Goal: Task Accomplishment & Management: Use online tool/utility

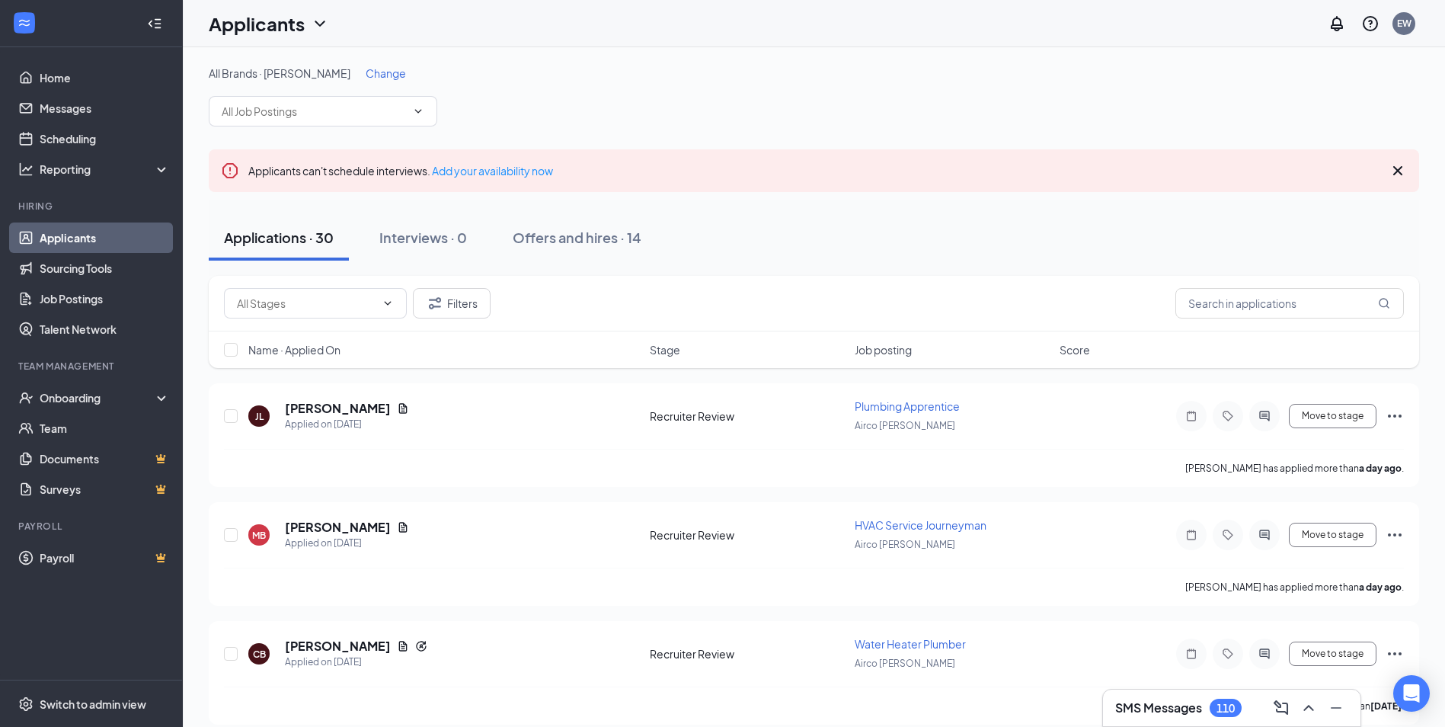
click at [375, 69] on span "Change" at bounding box center [386, 73] width 40 height 14
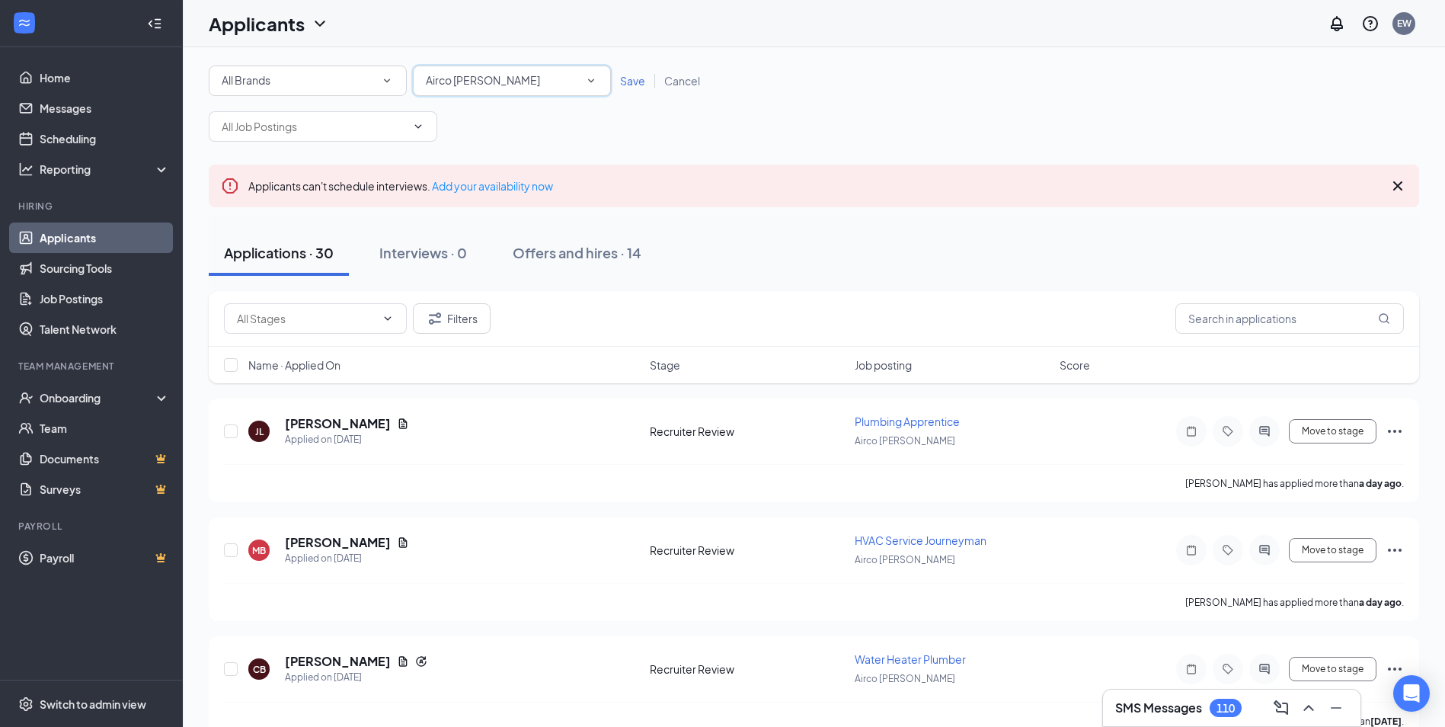
click at [470, 78] on span "Airco [PERSON_NAME]" at bounding box center [483, 80] width 114 height 14
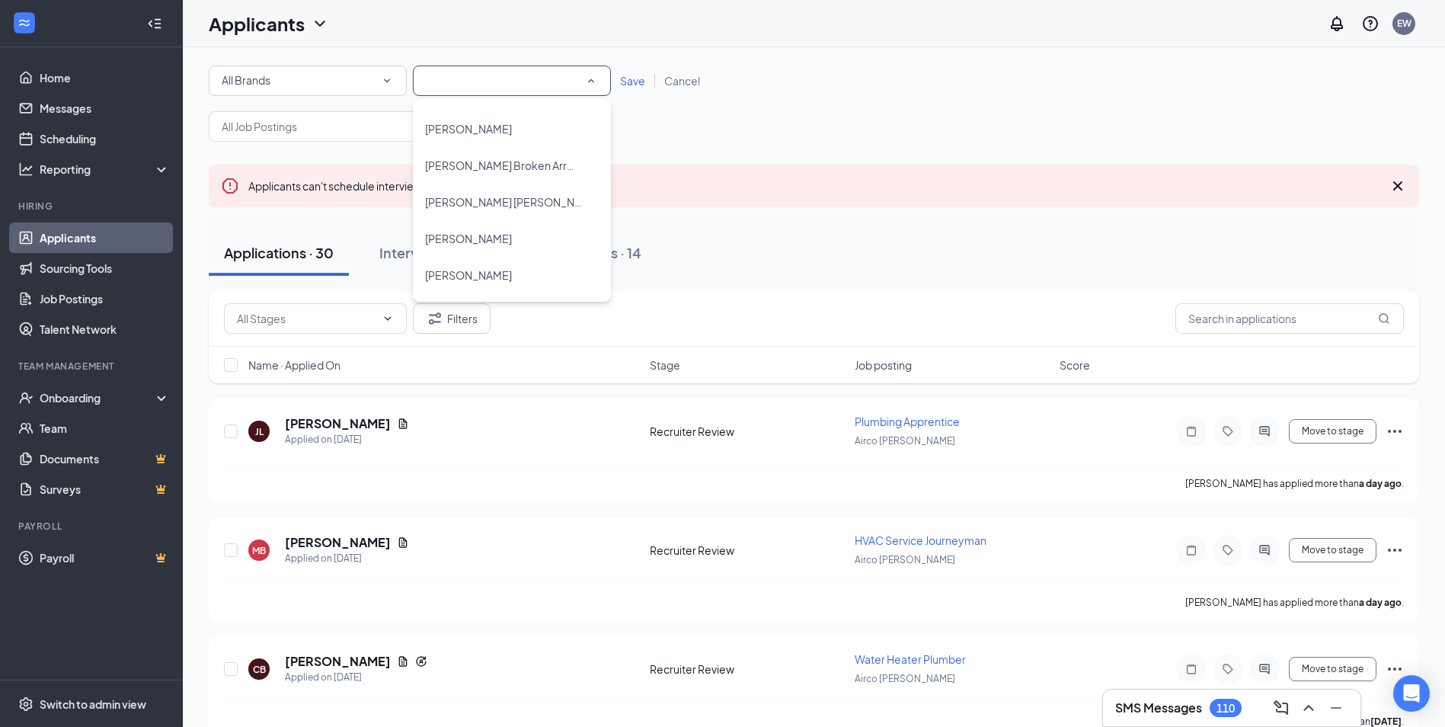
scroll to position [838, 0]
click at [492, 161] on span "HomeTown Tulsa" at bounding box center [466, 163] width 83 height 14
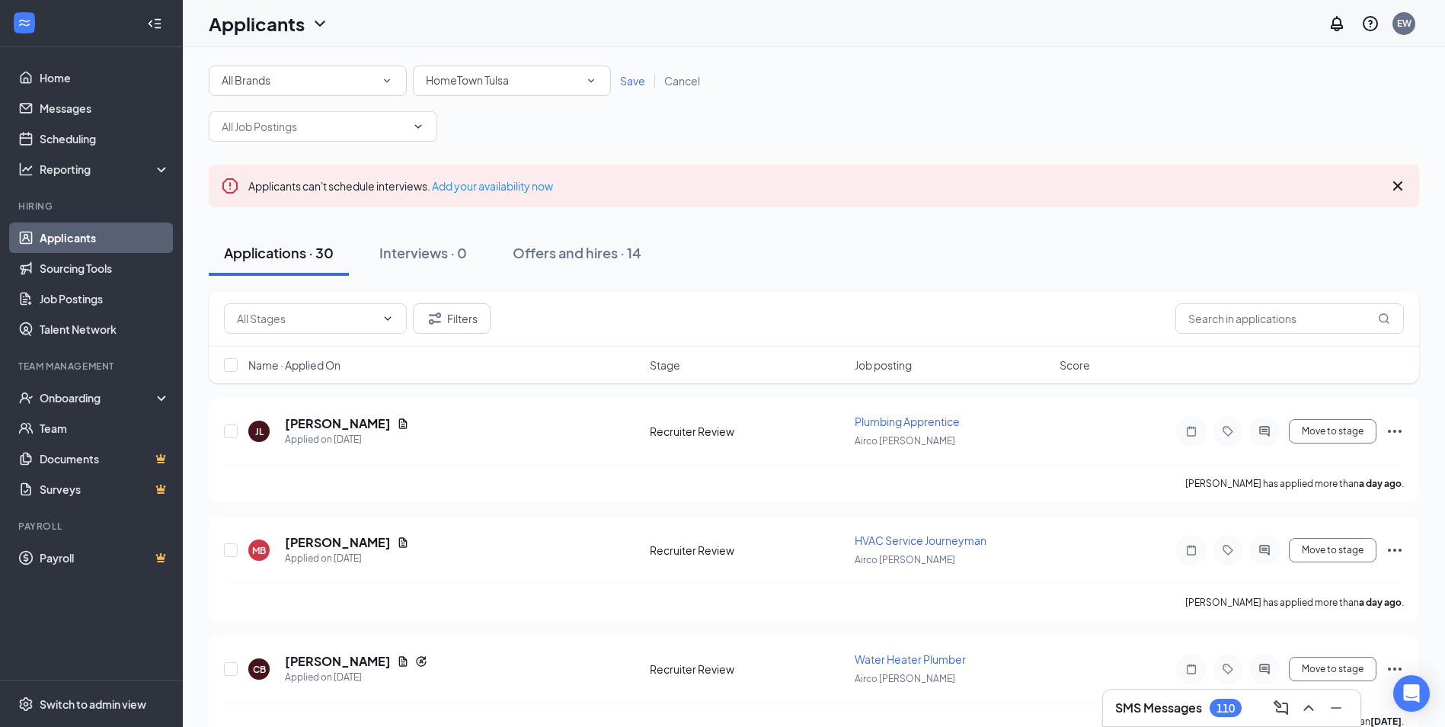
click at [630, 79] on span "Save" at bounding box center [632, 81] width 25 height 14
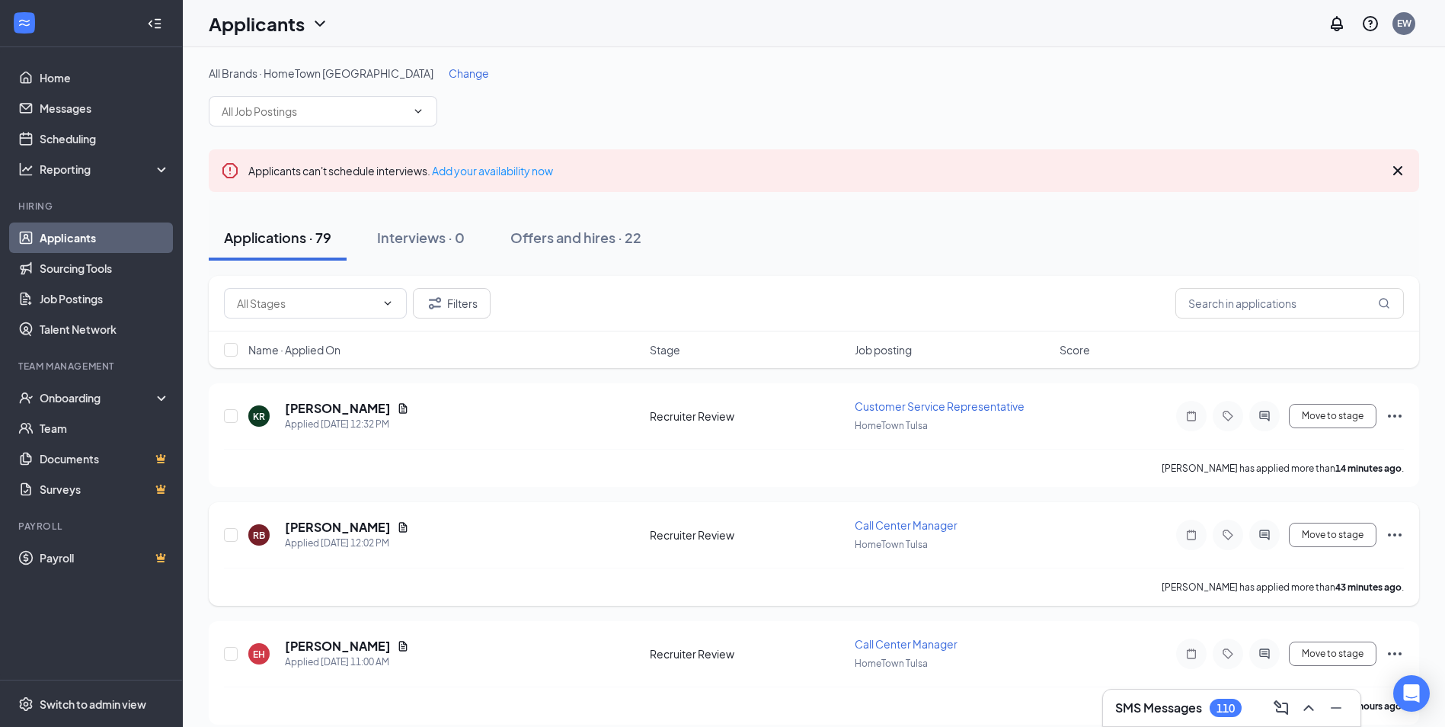
click at [900, 529] on span "Call Center Manager" at bounding box center [906, 525] width 103 height 14
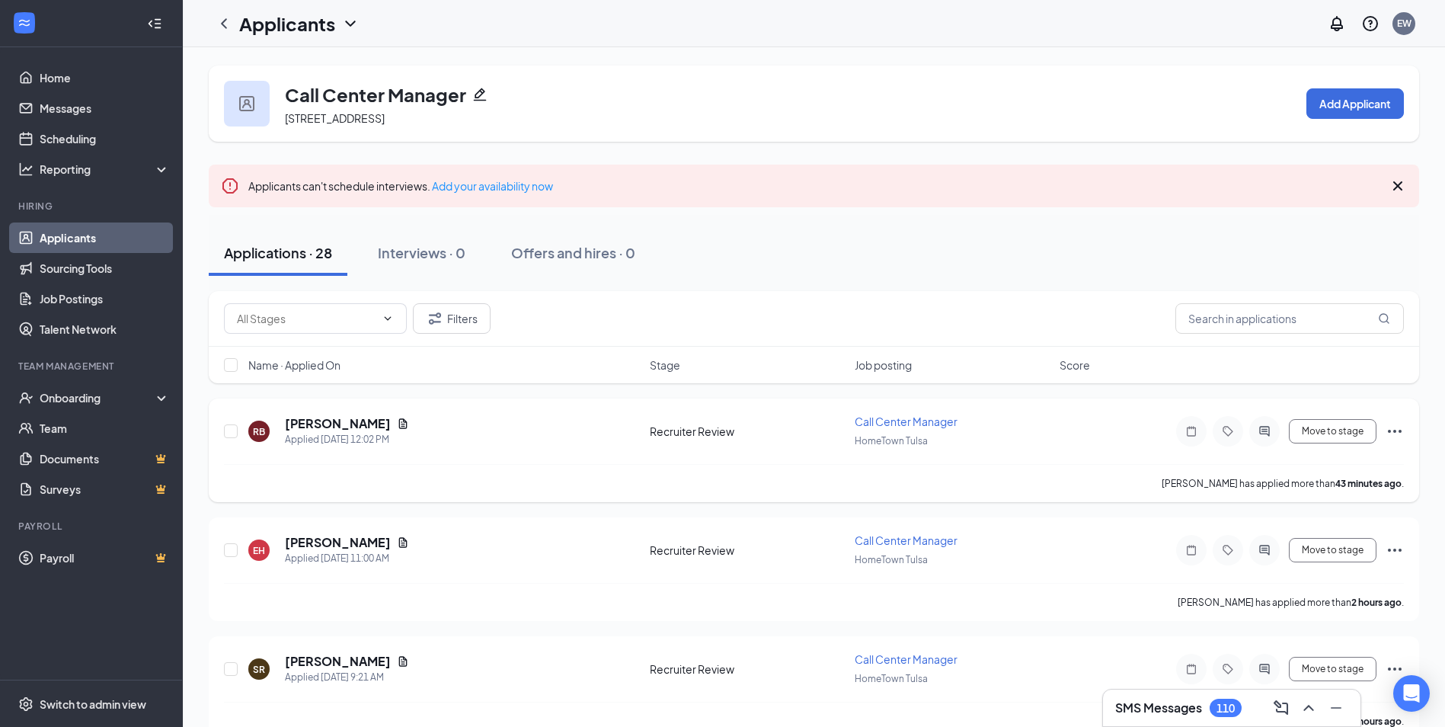
click at [1392, 427] on icon "Ellipses" at bounding box center [1394, 431] width 18 height 18
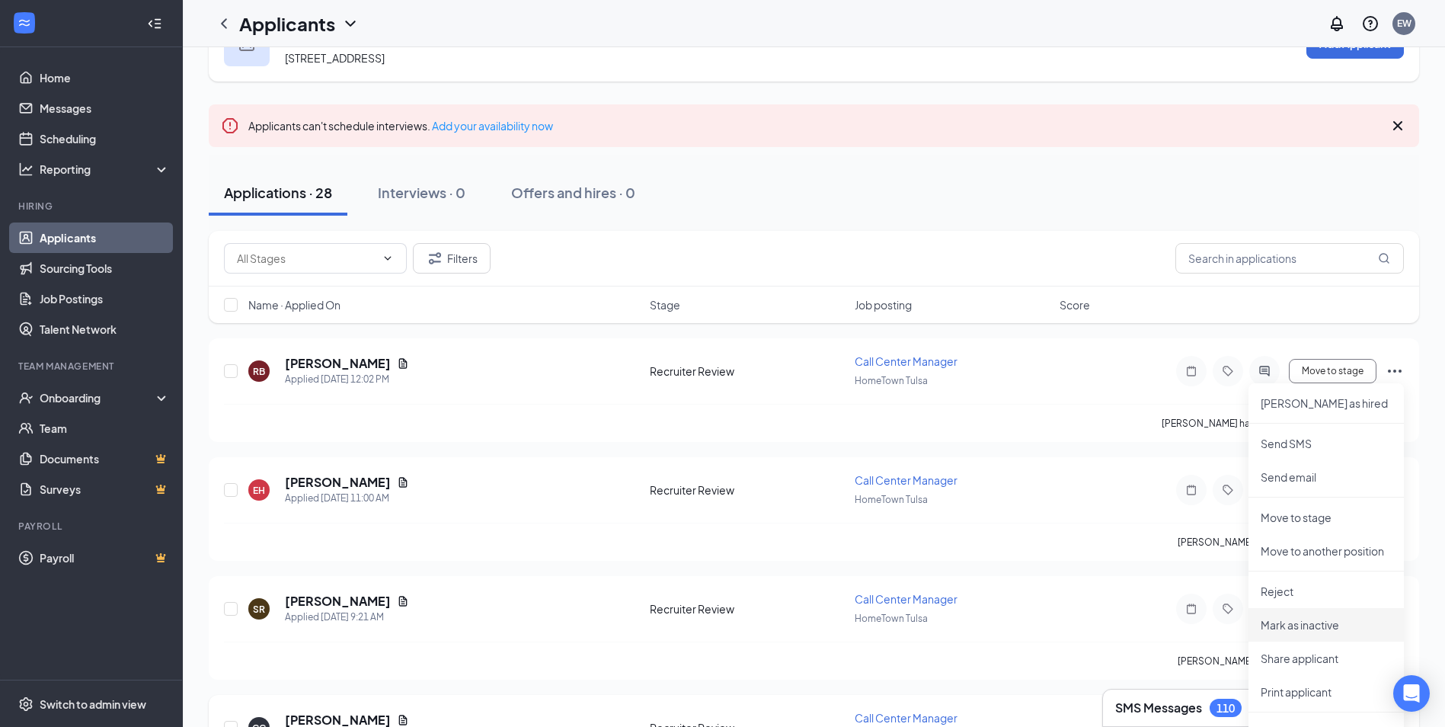
scroll to position [152, 0]
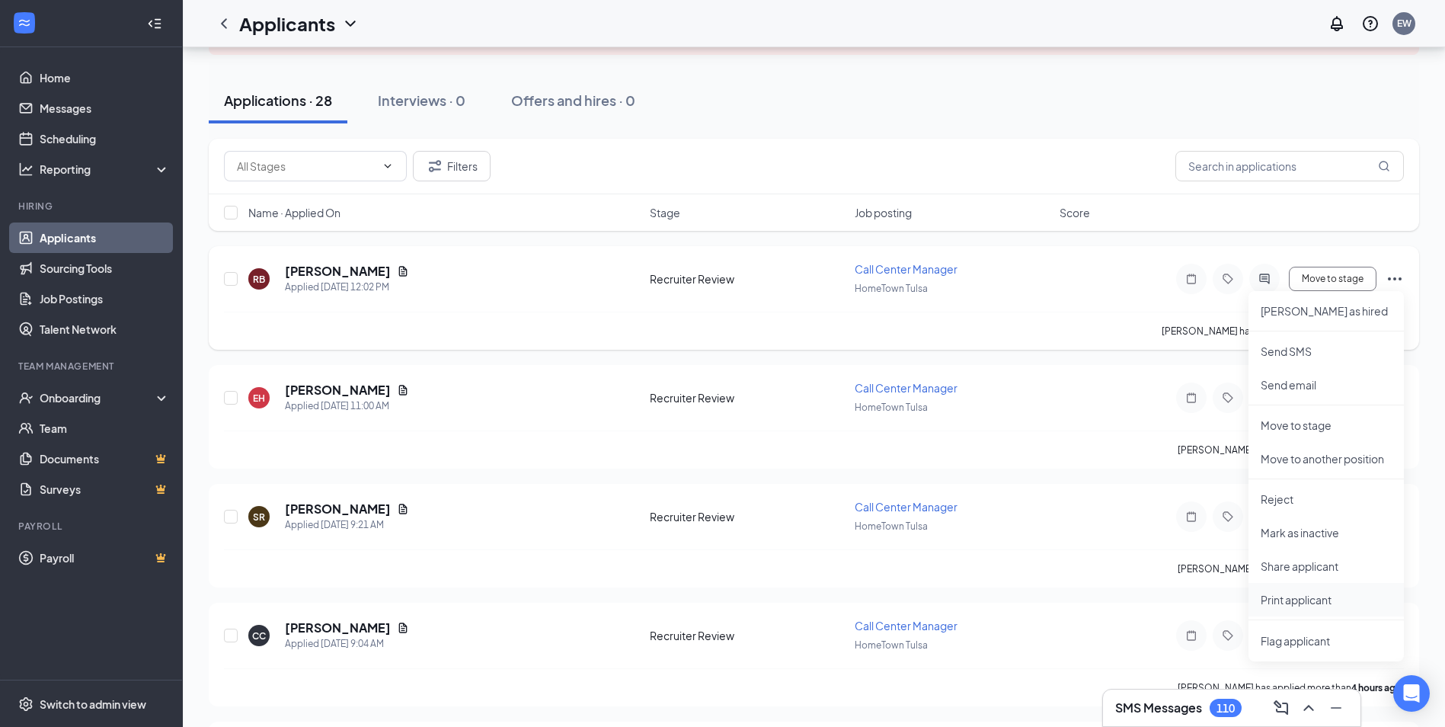
click at [1296, 601] on p "Print applicant" at bounding box center [1326, 599] width 131 height 15
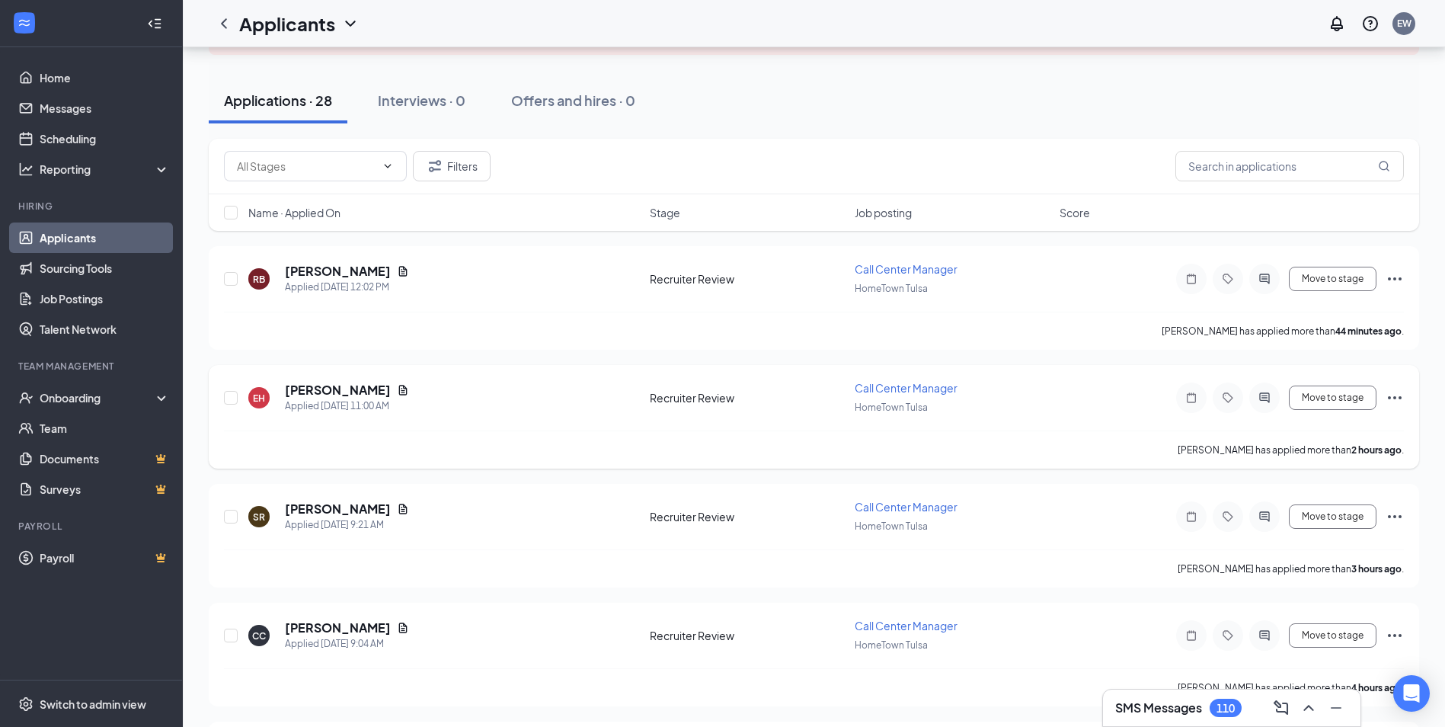
click at [1393, 398] on icon "Ellipses" at bounding box center [1395, 397] width 14 height 3
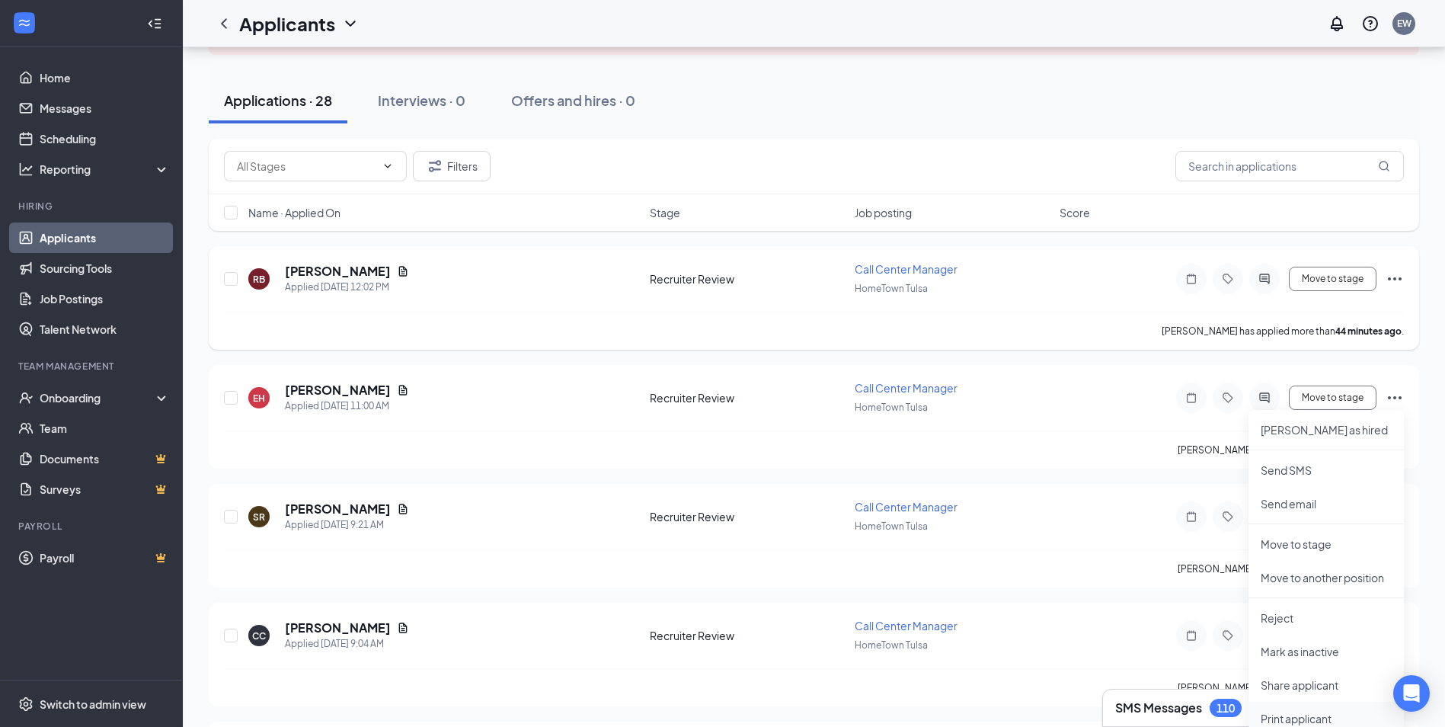
click at [1286, 714] on p "Print applicant" at bounding box center [1326, 718] width 131 height 15
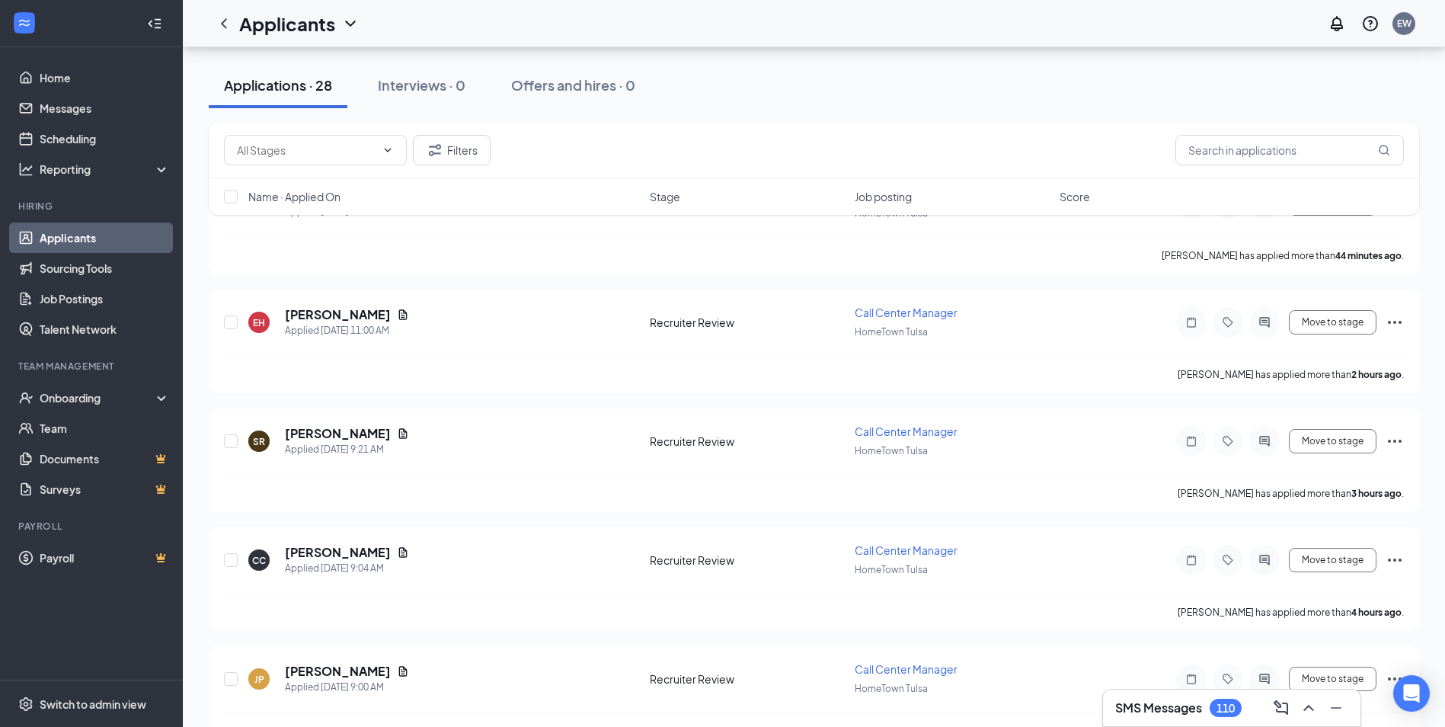
scroll to position [228, 0]
click at [1393, 442] on icon "Ellipses" at bounding box center [1394, 440] width 18 height 18
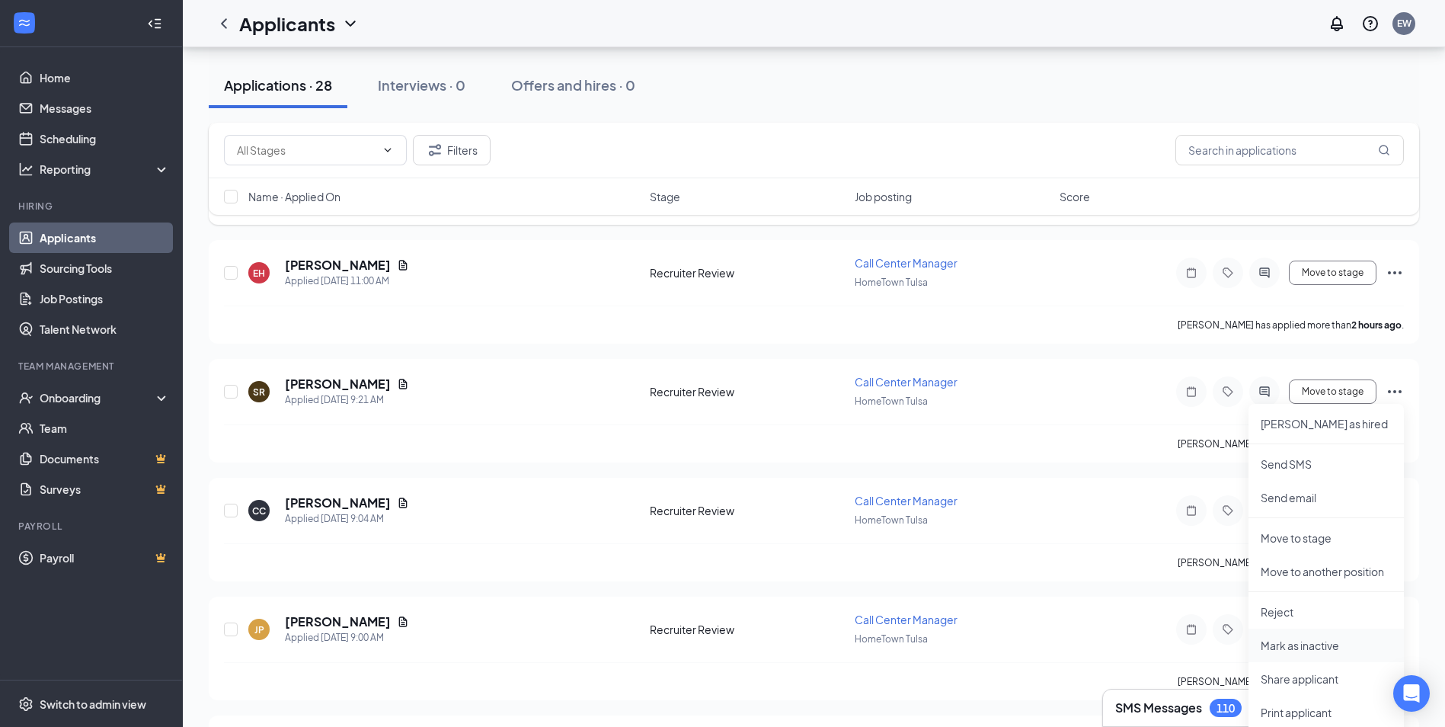
scroll to position [305, 0]
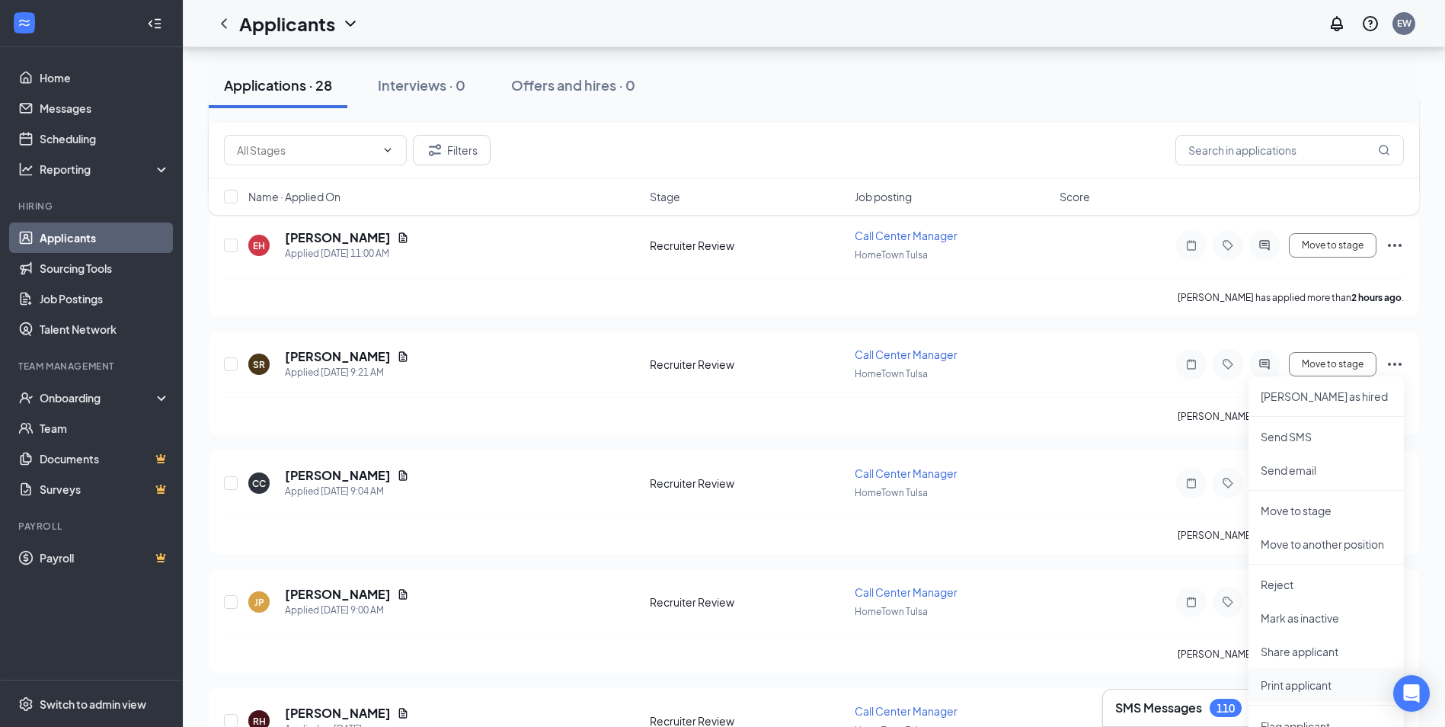
click at [1295, 685] on p "Print applicant" at bounding box center [1326, 684] width 131 height 15
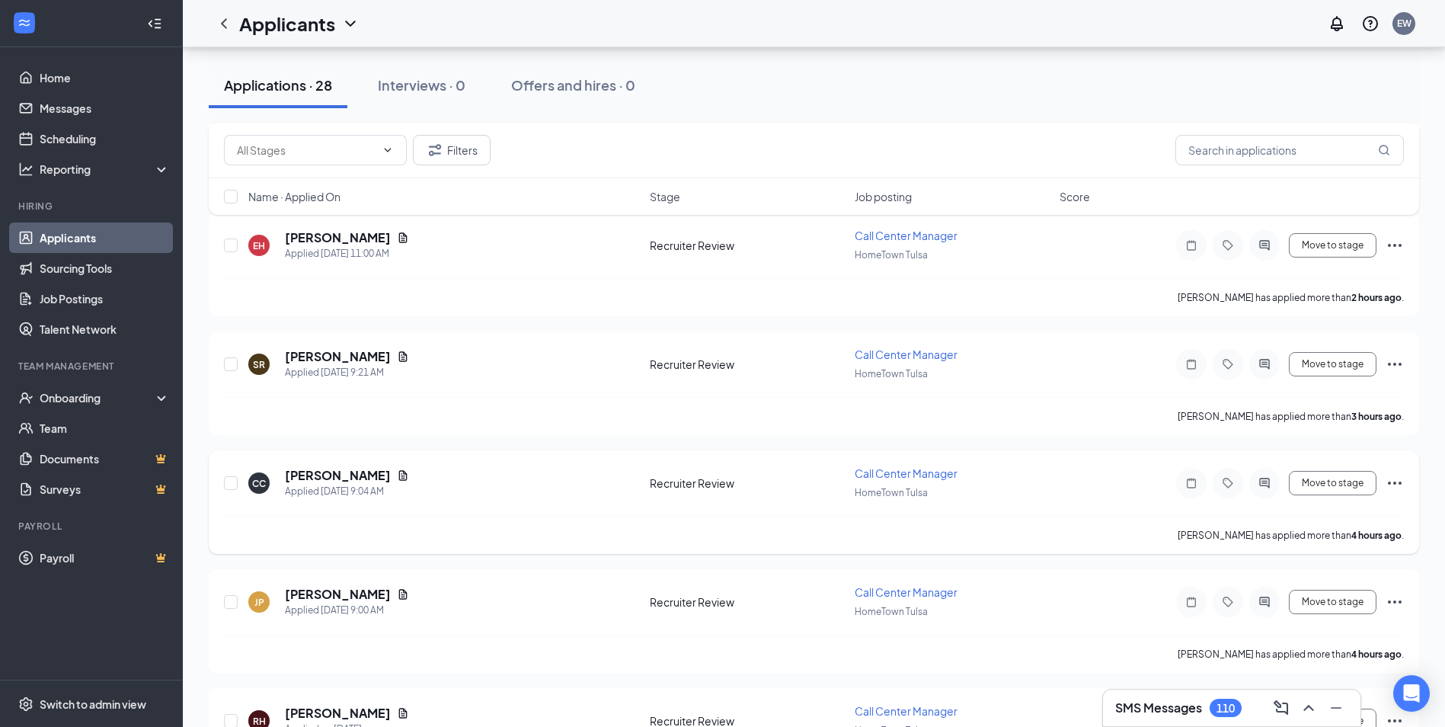
click at [1391, 478] on icon "Ellipses" at bounding box center [1394, 483] width 18 height 18
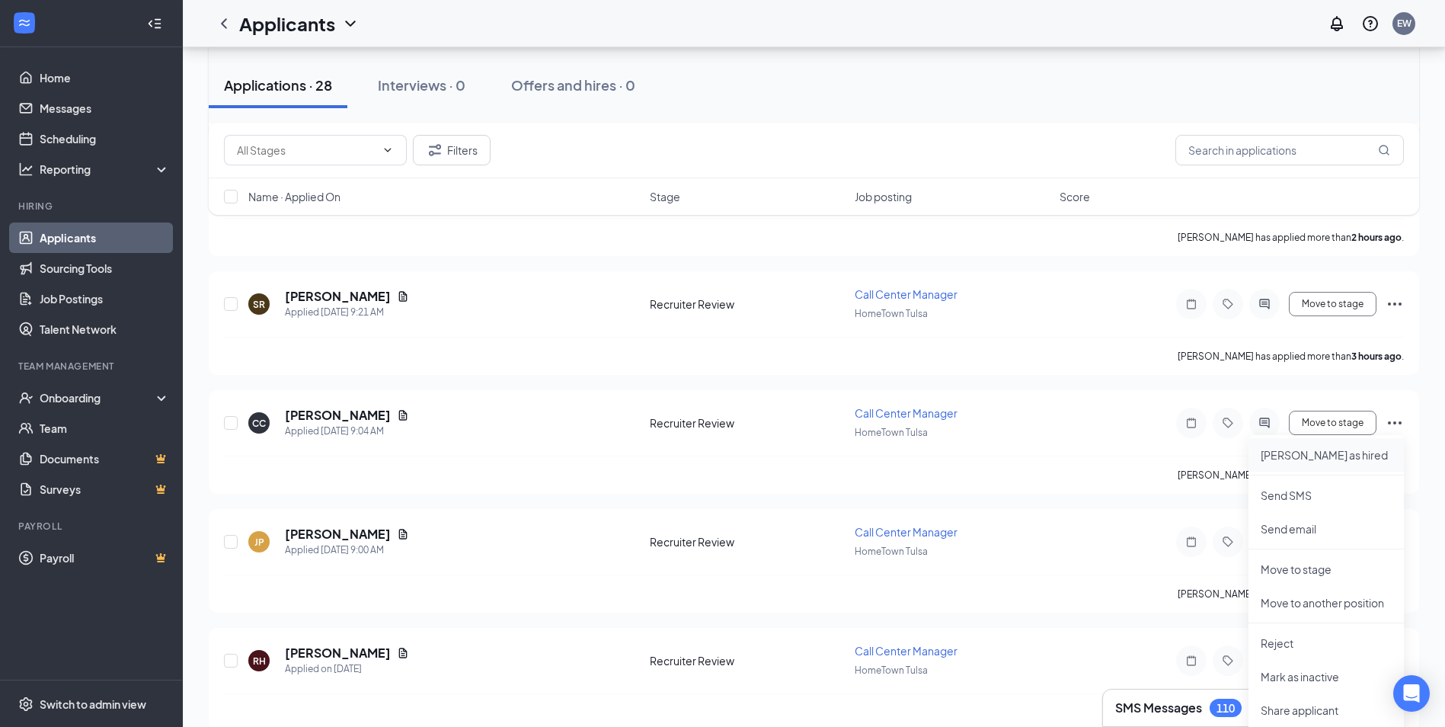
scroll to position [457, 0]
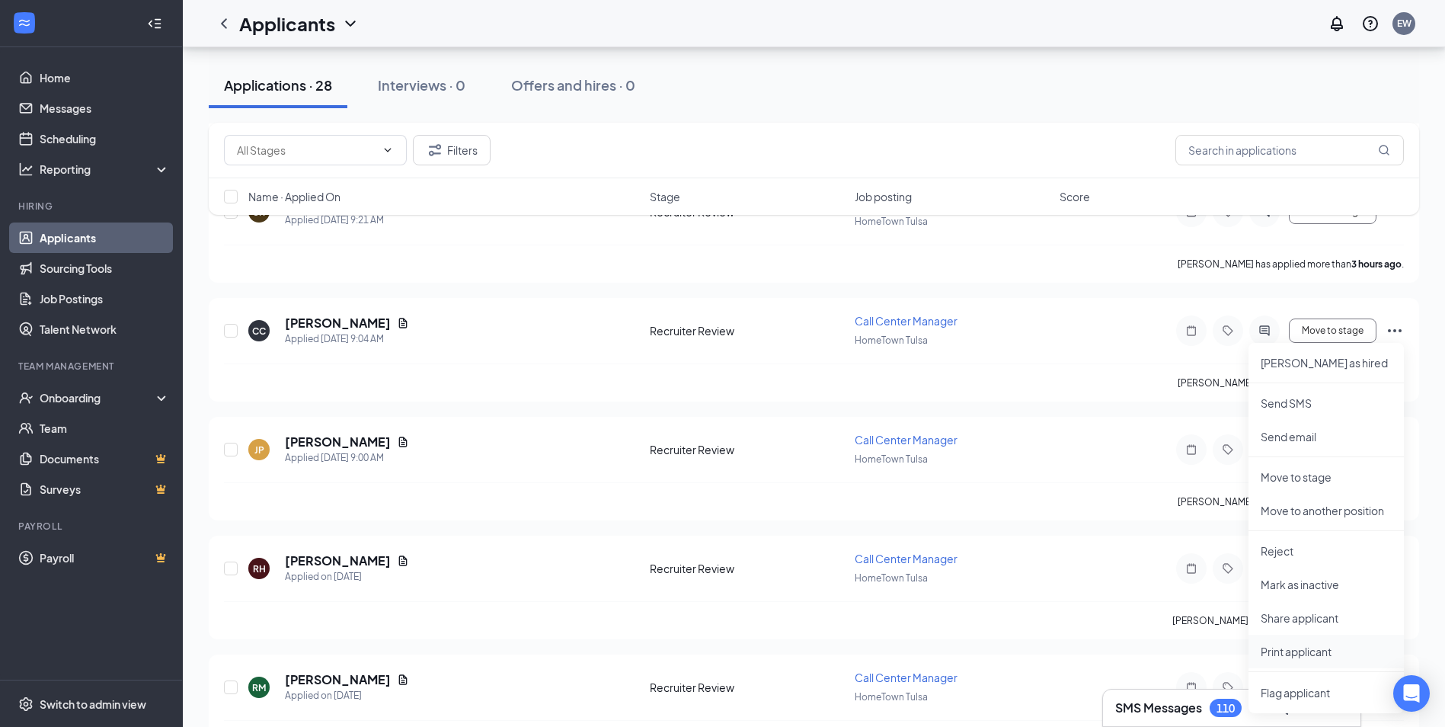
click at [1302, 650] on p "Print applicant" at bounding box center [1326, 651] width 131 height 15
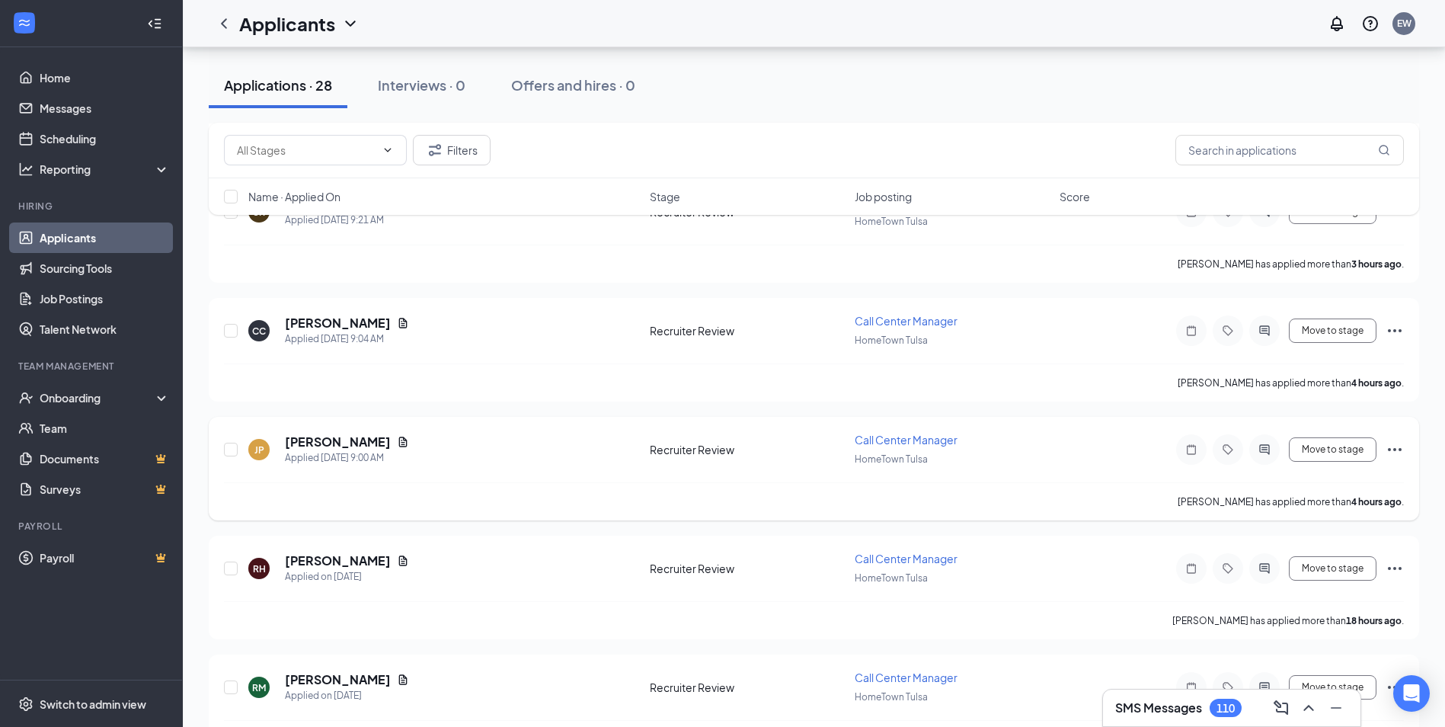
click at [1393, 449] on icon "Ellipses" at bounding box center [1395, 449] width 14 height 3
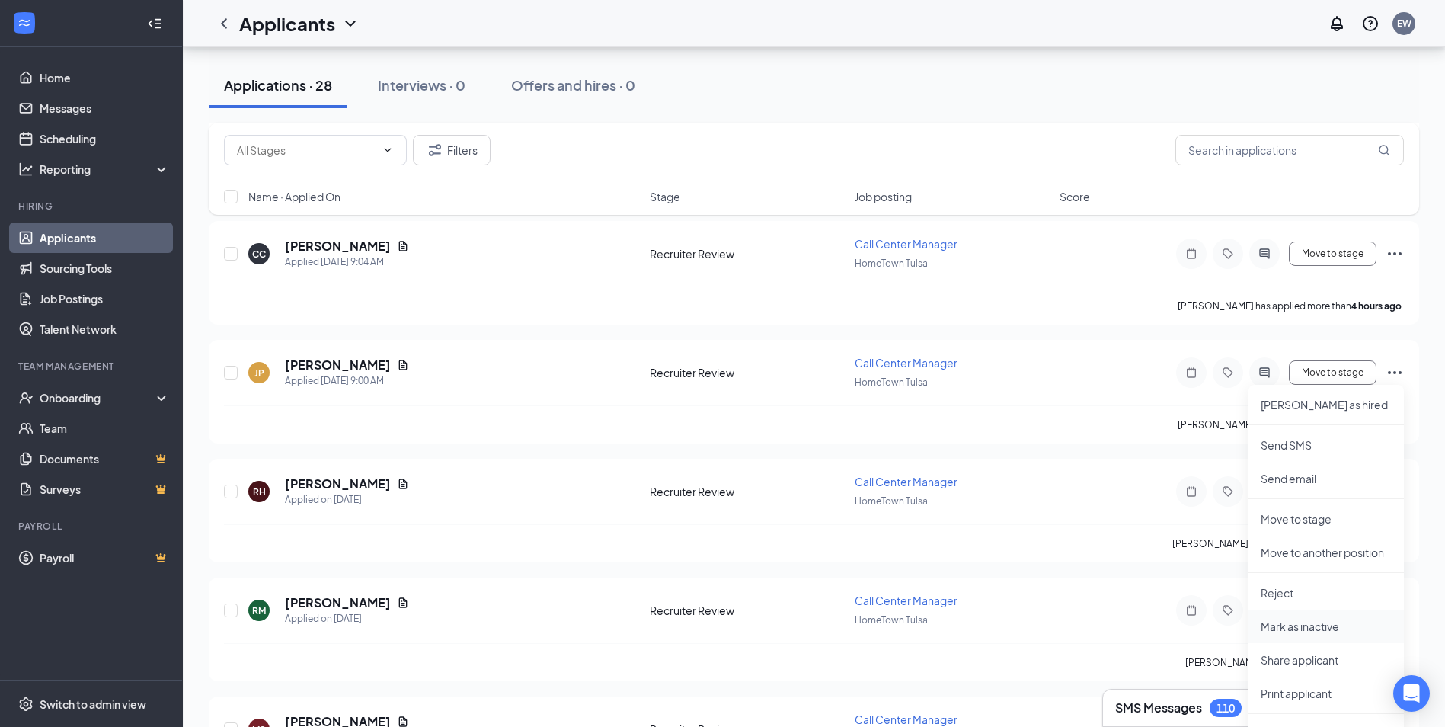
scroll to position [609, 0]
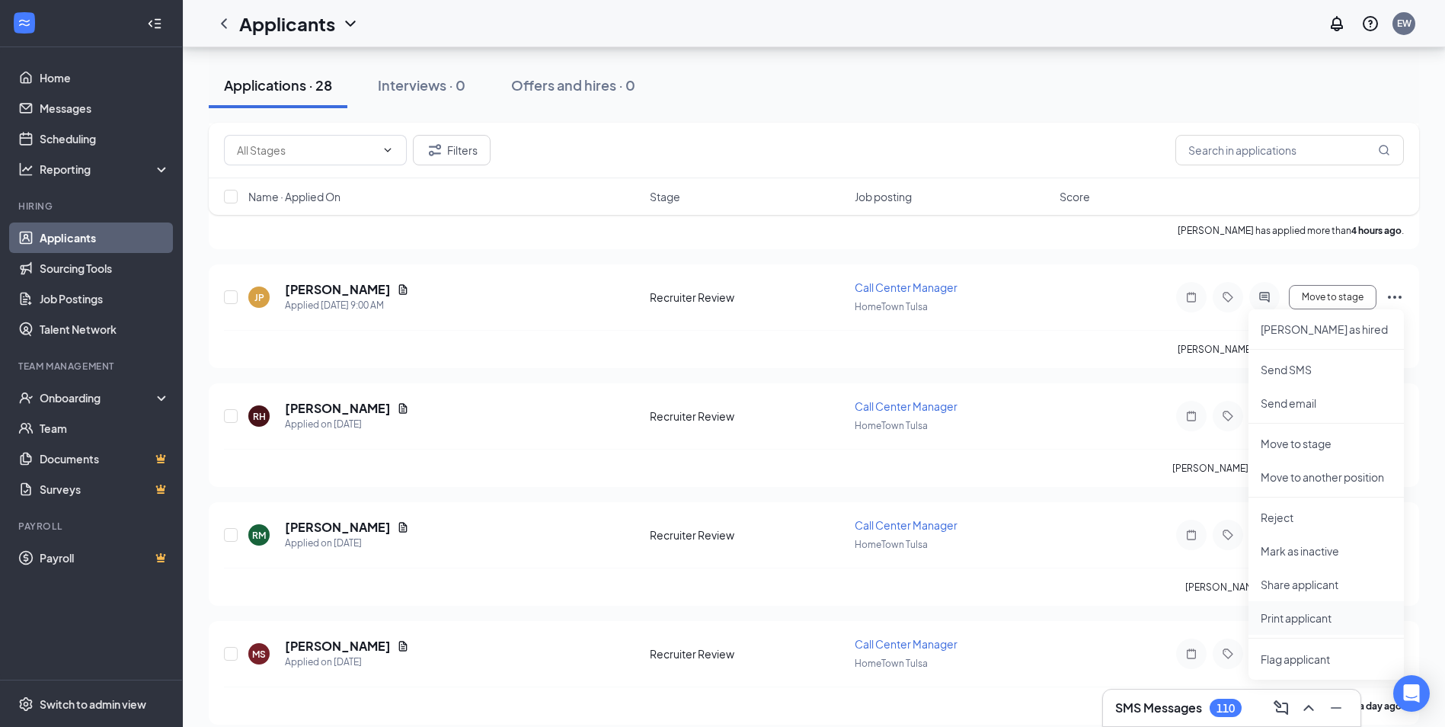
click at [1294, 611] on p "Print applicant" at bounding box center [1326, 617] width 131 height 15
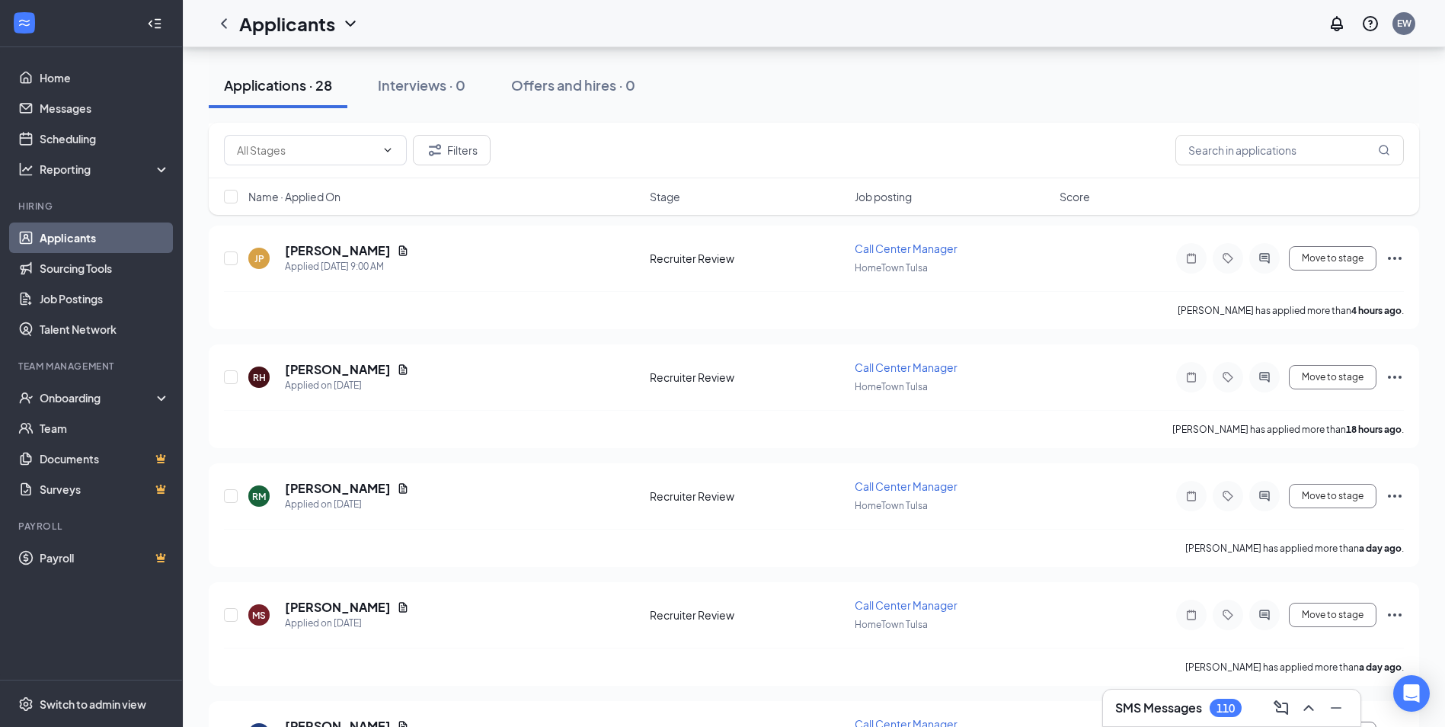
scroll to position [685, 0]
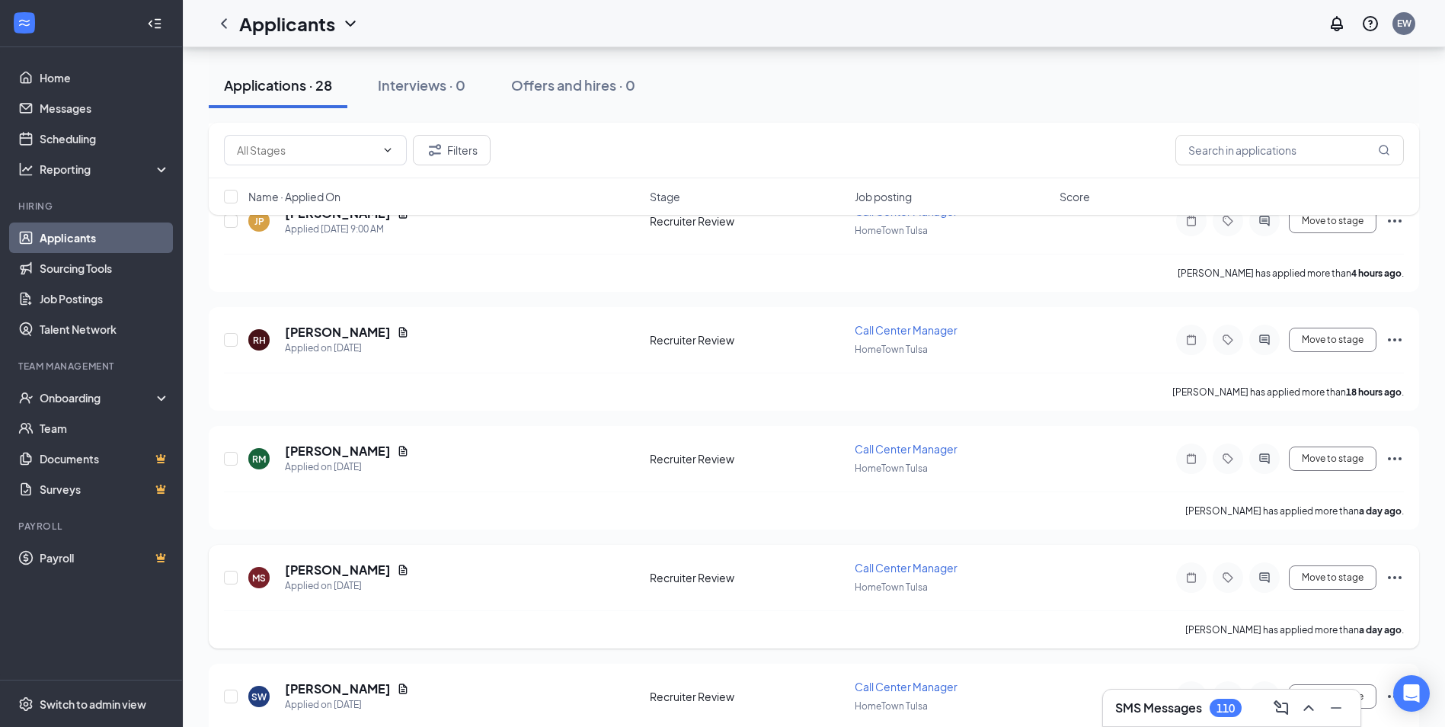
click at [1392, 577] on icon "Ellipses" at bounding box center [1394, 577] width 18 height 18
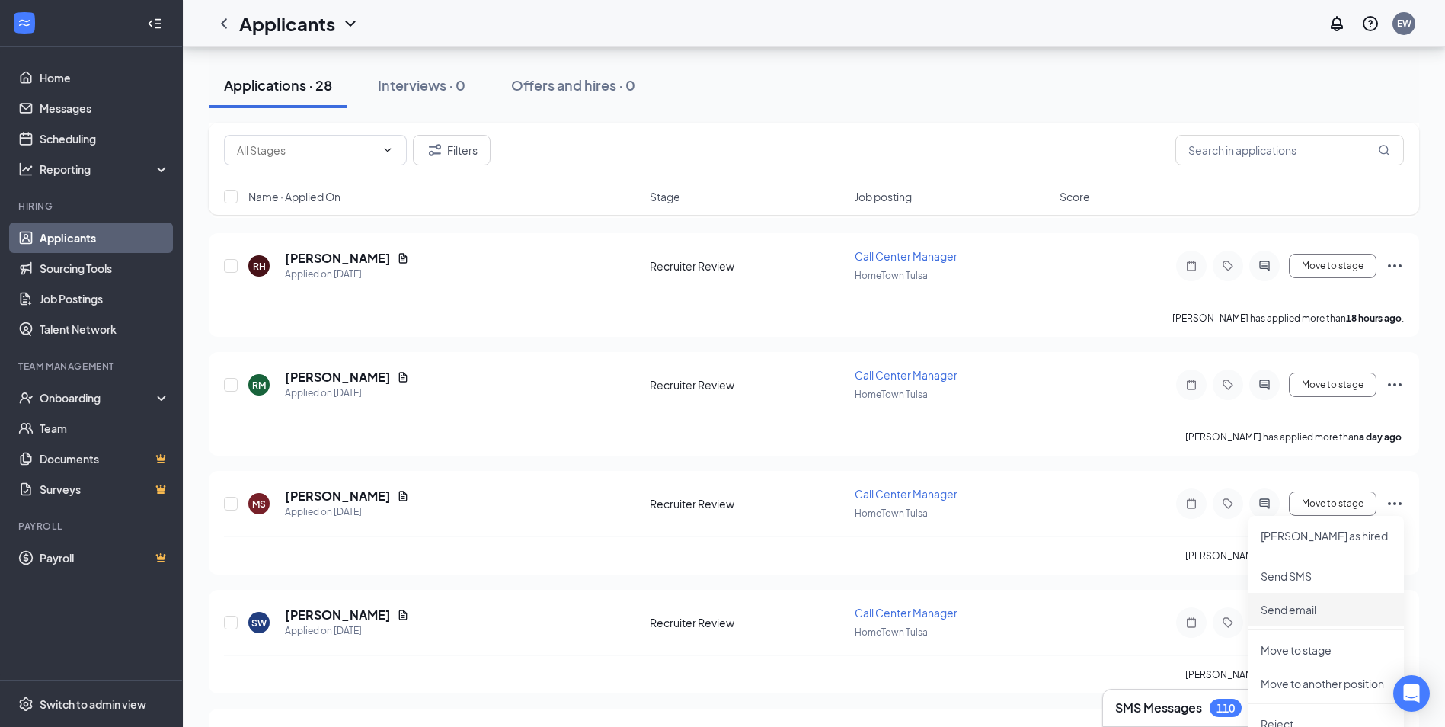
scroll to position [990, 0]
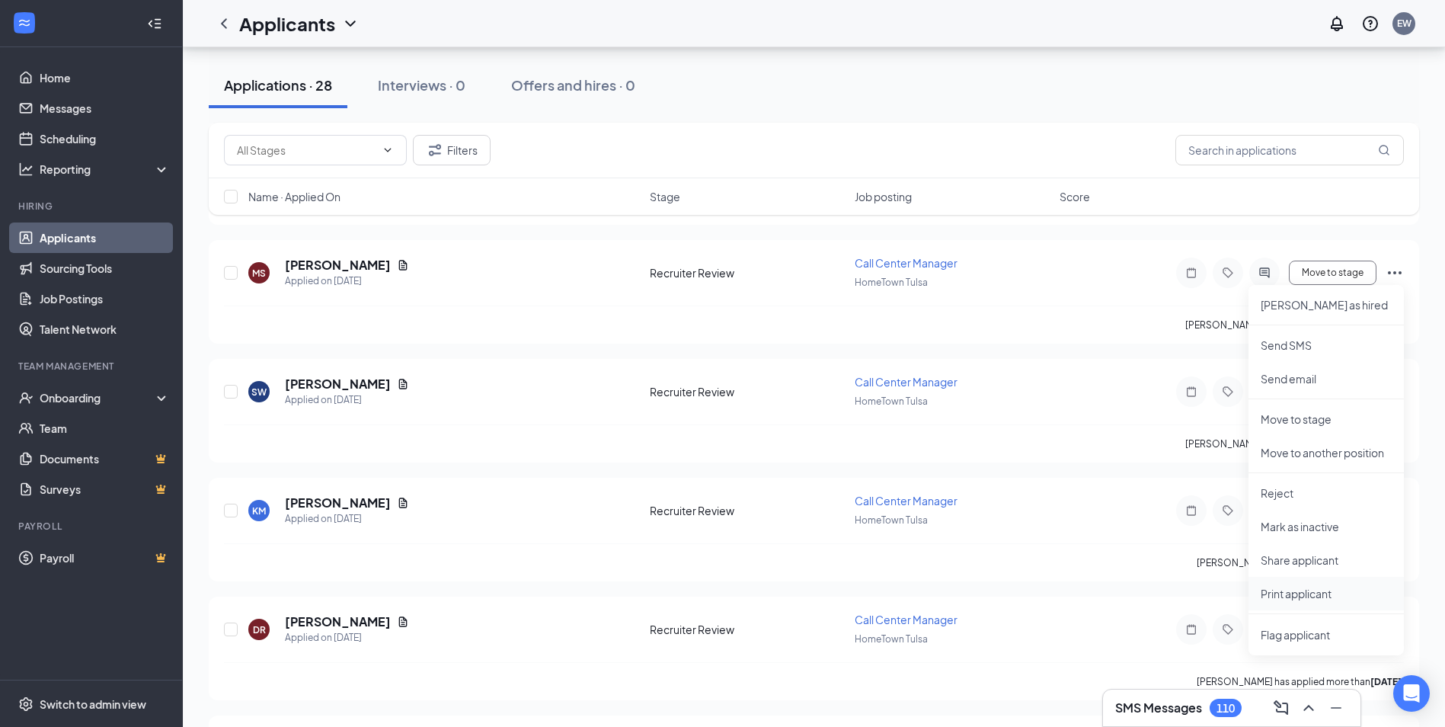
click at [1292, 593] on p "Print applicant" at bounding box center [1326, 593] width 131 height 15
